Goal: Task Accomplishment & Management: Use online tool/utility

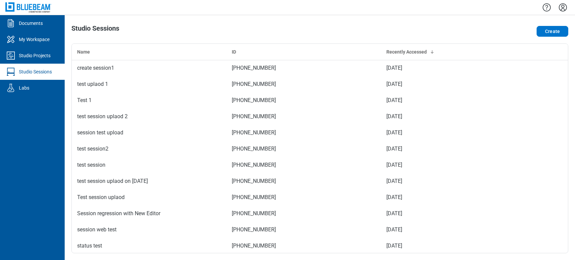
click at [560, 3] on icon "Settings" at bounding box center [562, 7] width 11 height 11
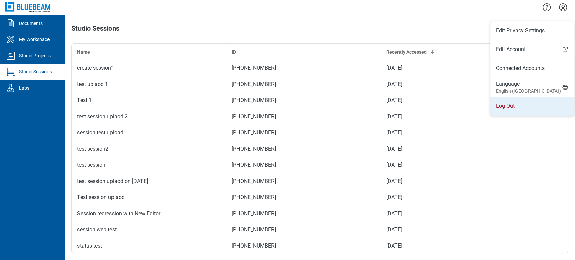
click at [506, 109] on li "Log Out" at bounding box center [532, 106] width 84 height 19
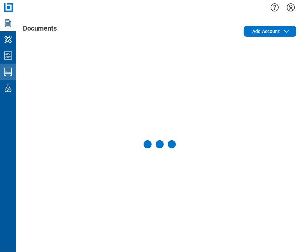
click at [4, 64] on link "Studio Sessions" at bounding box center [8, 72] width 16 height 16
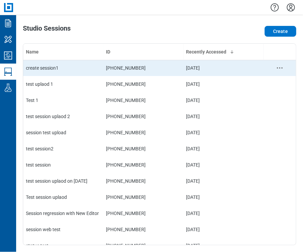
click at [40, 67] on div "create session1" at bounding box center [63, 68] width 75 height 7
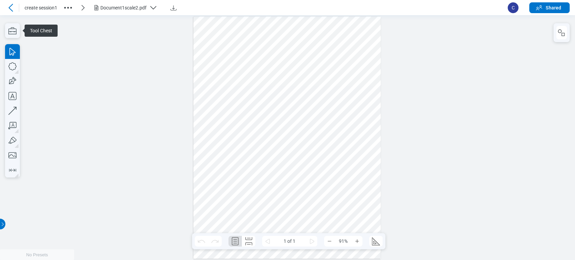
click at [14, 33] on icon "button" at bounding box center [12, 30] width 15 height 15
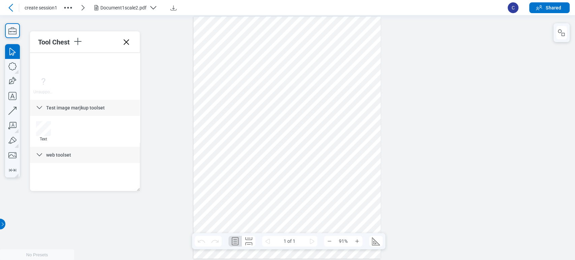
scroll to position [1920, 0]
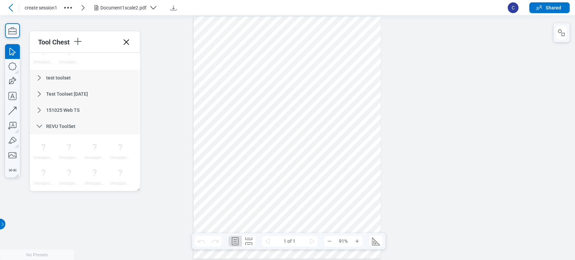
drag, startPoint x: 137, startPoint y: 62, endPoint x: 139, endPoint y: 185, distance: 122.6
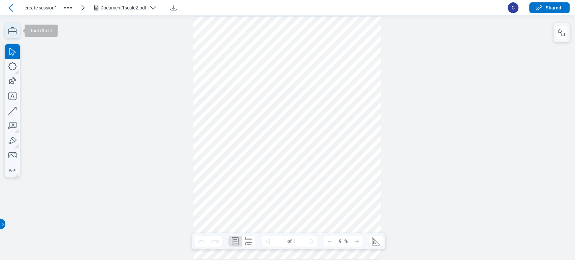
click at [15, 36] on icon "button" at bounding box center [12, 30] width 15 height 15
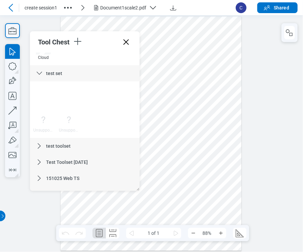
scroll to position [1920, 0]
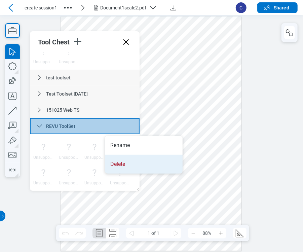
click at [123, 161] on li "Delete" at bounding box center [144, 164] width 78 height 19
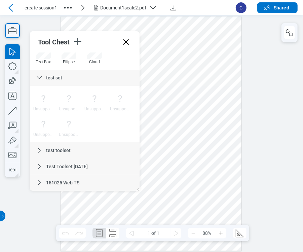
scroll to position [1847, 0]
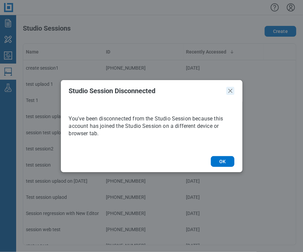
click at [229, 90] on icon "Close" at bounding box center [231, 91] width 4 height 4
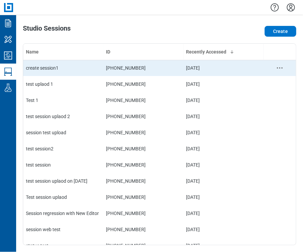
click at [72, 65] on div "create session1" at bounding box center [63, 68] width 75 height 7
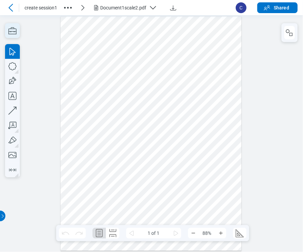
click at [6, 32] on icon "button" at bounding box center [12, 30] width 15 height 15
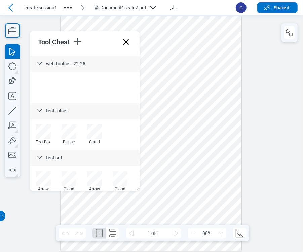
scroll to position [1847, 0]
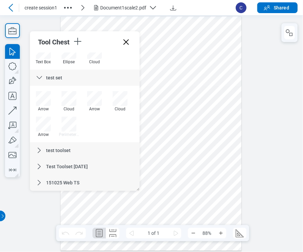
click at [115, 183] on div "151025 Web TS" at bounding box center [85, 183] width 110 height 16
click at [136, 185] on div "Tool Chest Zach Web Test 7/28 Construction Symbols BETA My Tools BETA test 3.0 …" at bounding box center [85, 111] width 110 height 160
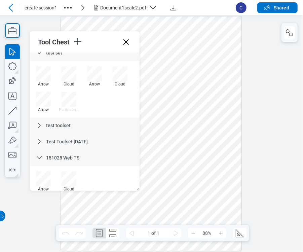
click at [136, 185] on div "Tool Chest Zach Web Test 7/28 Construction Symbols BETA My Tools BETA test 3.0 …" at bounding box center [85, 111] width 110 height 160
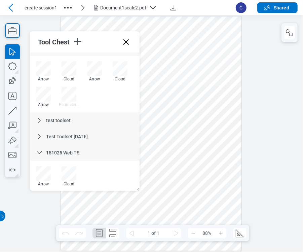
click at [136, 185] on div "Tool Chest Zach Web Test 7/28 Construction Symbols BETA My Tools BETA test 3.0 …" at bounding box center [85, 111] width 110 height 160
drag, startPoint x: 138, startPoint y: 178, endPoint x: 133, endPoint y: 176, distance: 5.0
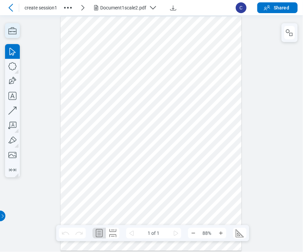
click at [9, 32] on icon "button" at bounding box center [12, 30] width 15 height 15
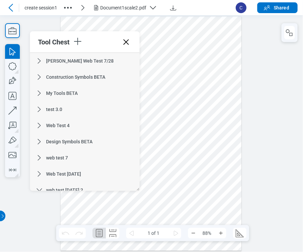
scroll to position [1904, 0]
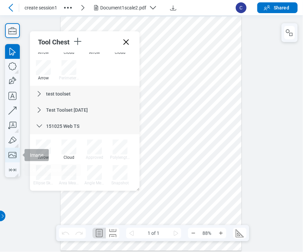
click at [11, 157] on icon "button" at bounding box center [12, 155] width 15 height 15
drag, startPoint x: 173, startPoint y: 40, endPoint x: 220, endPoint y: 76, distance: 60.0
click at [220, 76] on div at bounding box center [151, 133] width 181 height 235
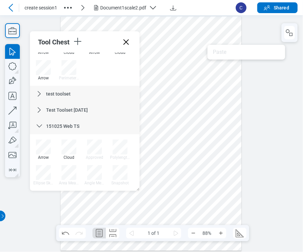
click at [205, 59] on div at bounding box center [151, 133] width 181 height 235
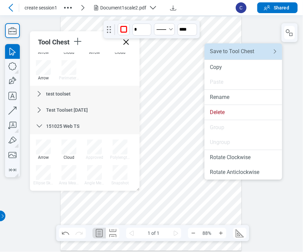
click at [208, 56] on li "Save to Tool Chest" at bounding box center [244, 51] width 78 height 16
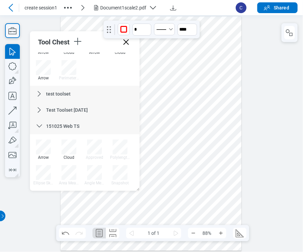
scroll to position [0, 0]
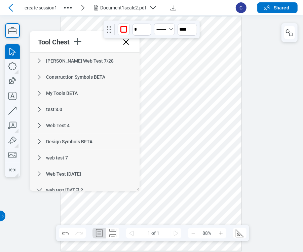
click at [82, 67] on div "[PERSON_NAME] Web Test 7/28" at bounding box center [85, 61] width 110 height 16
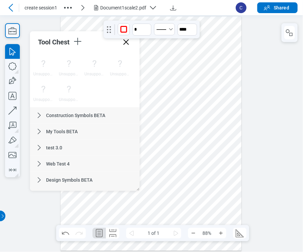
scroll to position [114, 0]
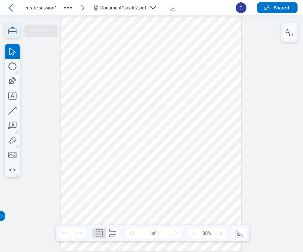
click at [7, 26] on icon "button" at bounding box center [12, 30] width 15 height 15
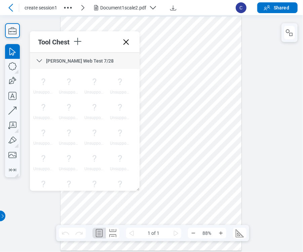
click at [12, 7] on icon at bounding box center [11, 8] width 8 height 8
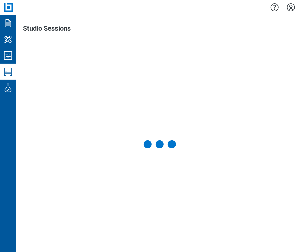
click at [291, 7] on icon "Settings" at bounding box center [291, 7] width 11 height 11
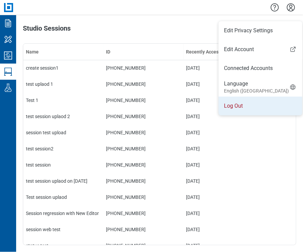
click at [251, 106] on li "Log Out" at bounding box center [261, 106] width 84 height 19
